Goal: Check status: Check status

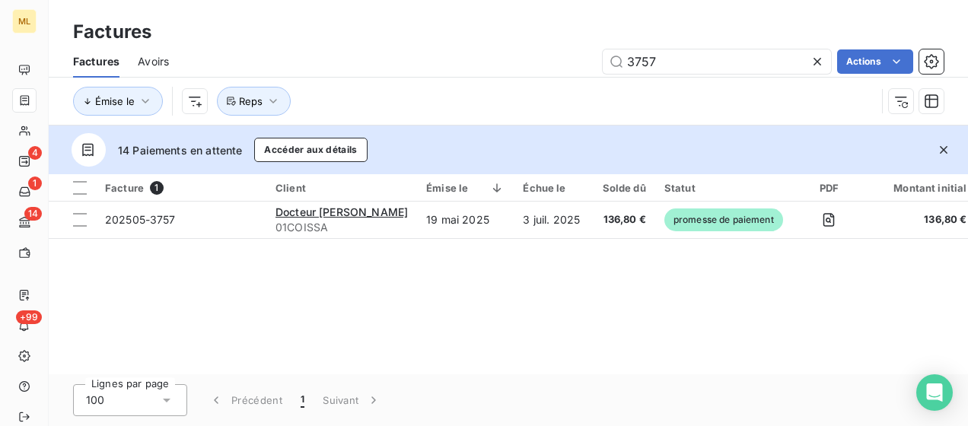
click at [426, 341] on div "Facture 1 Client Émise le Échue le Solde dû Statut PDF Montant initial Délai Re…" at bounding box center [509, 274] width 920 height 200
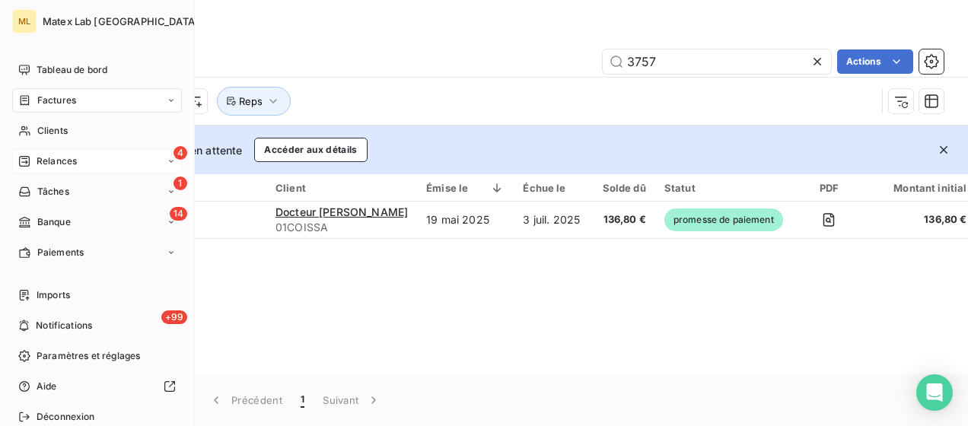
click at [77, 163] on div "4 Relances" at bounding box center [97, 161] width 170 height 24
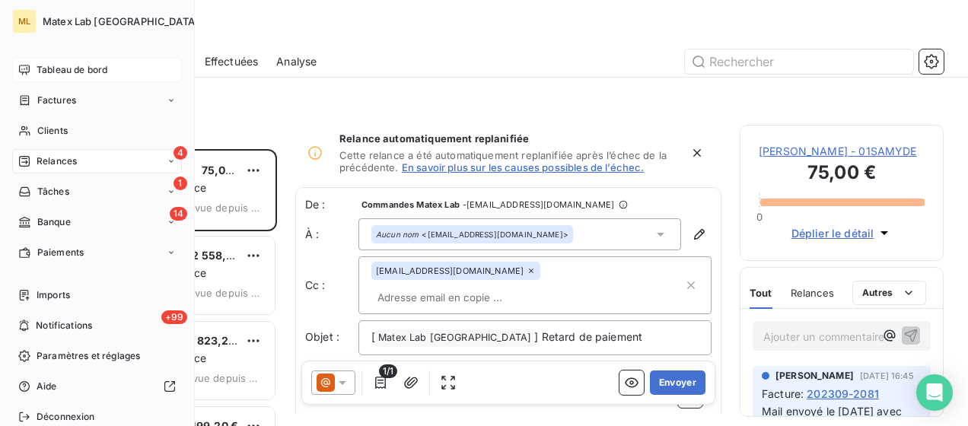
click at [76, 75] on span "Tableau de bord" at bounding box center [72, 70] width 71 height 14
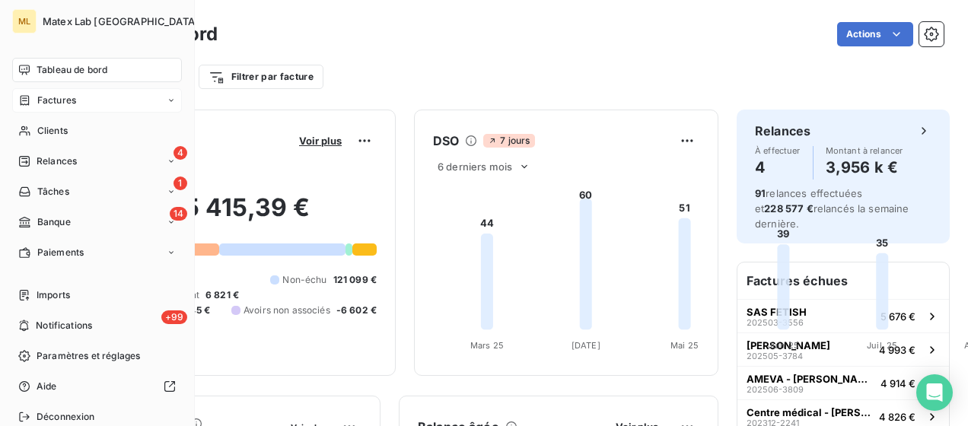
click at [24, 101] on icon at bounding box center [24, 100] width 13 height 12
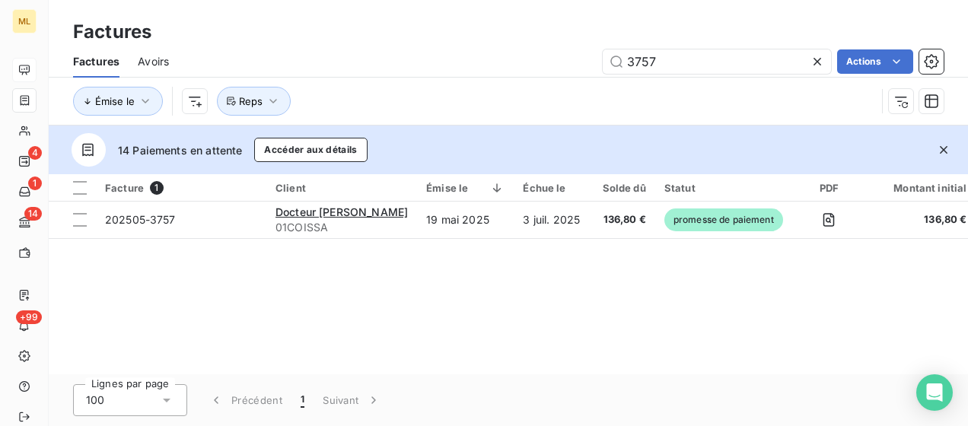
drag, startPoint x: 685, startPoint y: 60, endPoint x: 552, endPoint y: 59, distance: 133.2
click at [552, 59] on div "3757 Actions" at bounding box center [565, 61] width 757 height 24
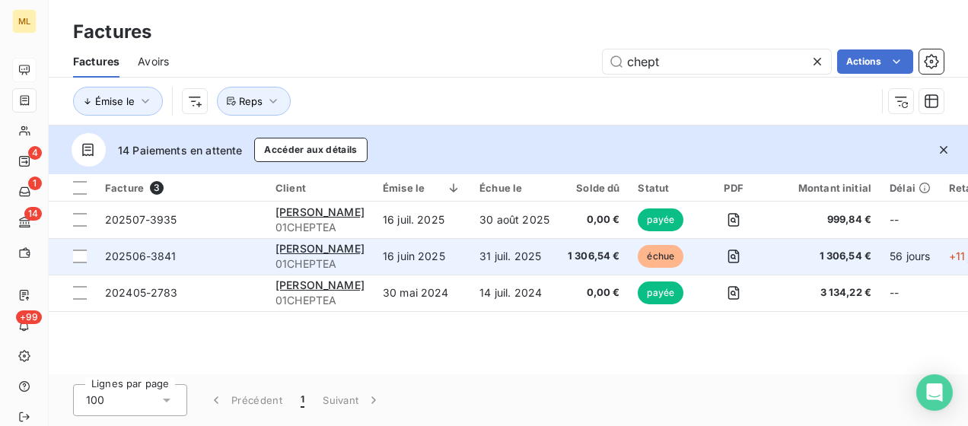
type input "chept"
click at [239, 254] on span "202506-3841" at bounding box center [181, 256] width 152 height 15
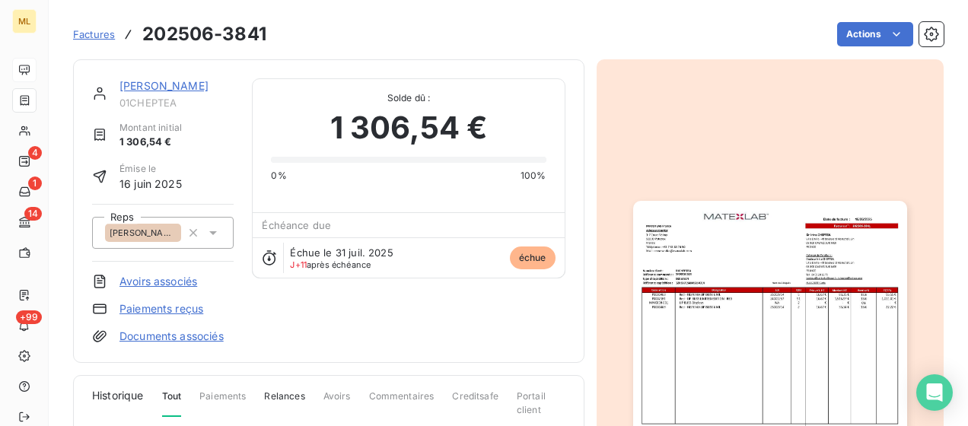
click at [168, 81] on link "[PERSON_NAME]" at bounding box center [164, 85] width 89 height 13
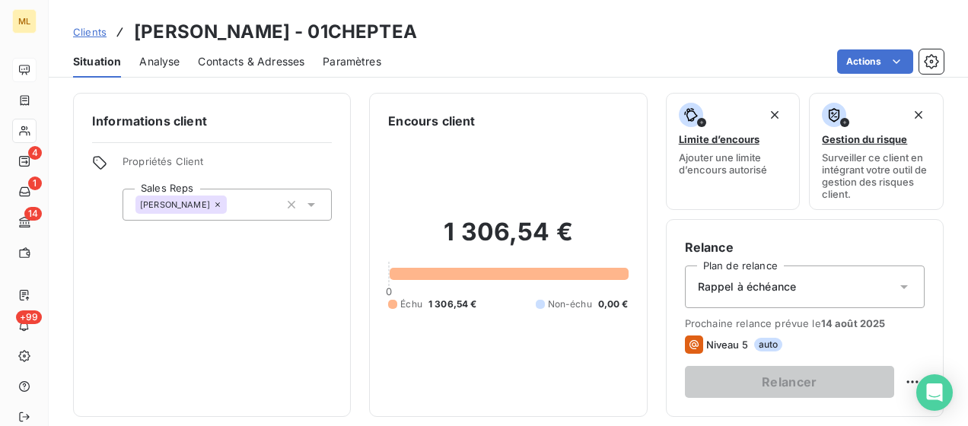
click at [273, 63] on span "Contacts & Adresses" at bounding box center [251, 61] width 107 height 15
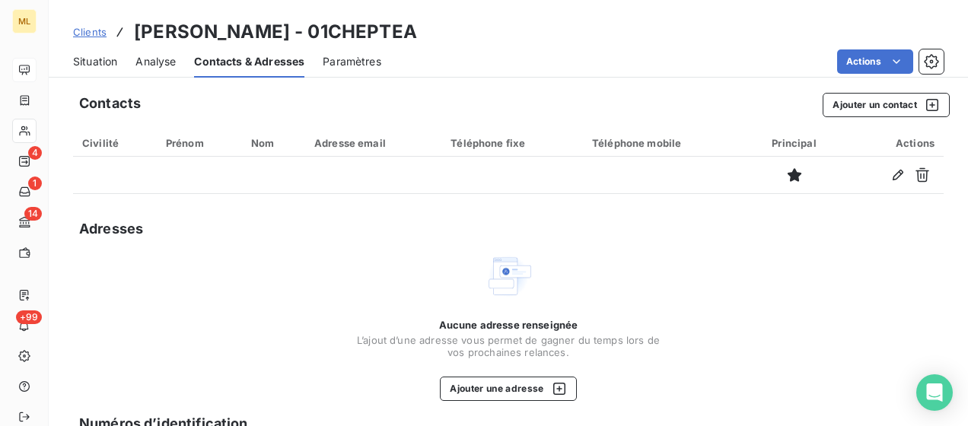
click at [93, 62] on span "Situation" at bounding box center [95, 61] width 44 height 15
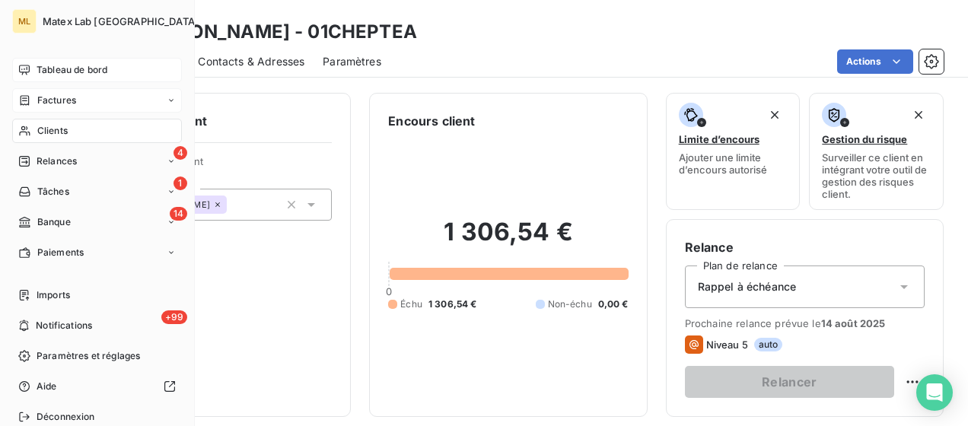
click at [62, 102] on span "Factures" at bounding box center [56, 101] width 39 height 14
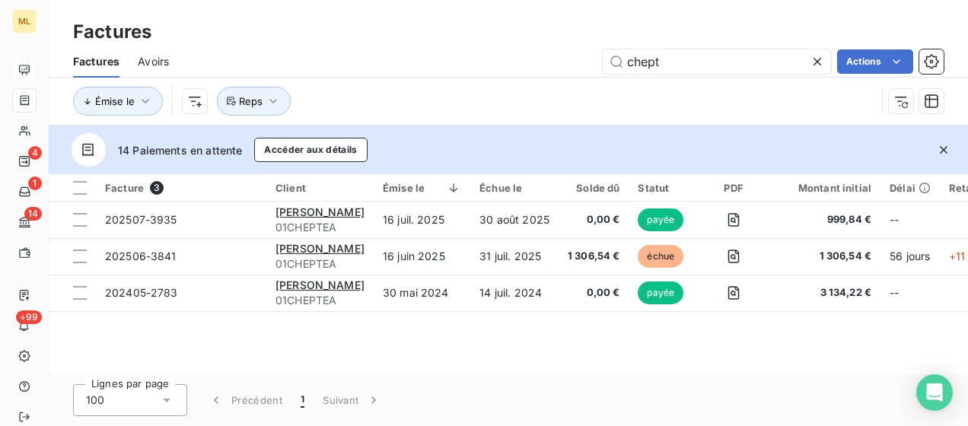
drag, startPoint x: 715, startPoint y: 65, endPoint x: 597, endPoint y: 64, distance: 118.0
click at [597, 64] on div "chept Actions" at bounding box center [565, 61] width 757 height 24
click at [409, 21] on div "Factures" at bounding box center [509, 31] width 920 height 27
click at [384, 37] on div "Factures" at bounding box center [509, 31] width 920 height 27
click at [816, 62] on icon at bounding box center [818, 62] width 8 height 8
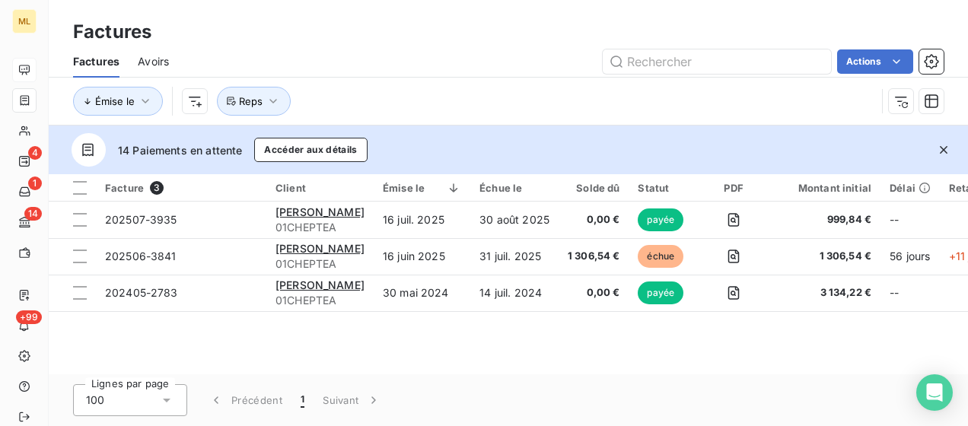
click at [681, 27] on div "Factures" at bounding box center [509, 31] width 920 height 27
